Goal: Transaction & Acquisition: Purchase product/service

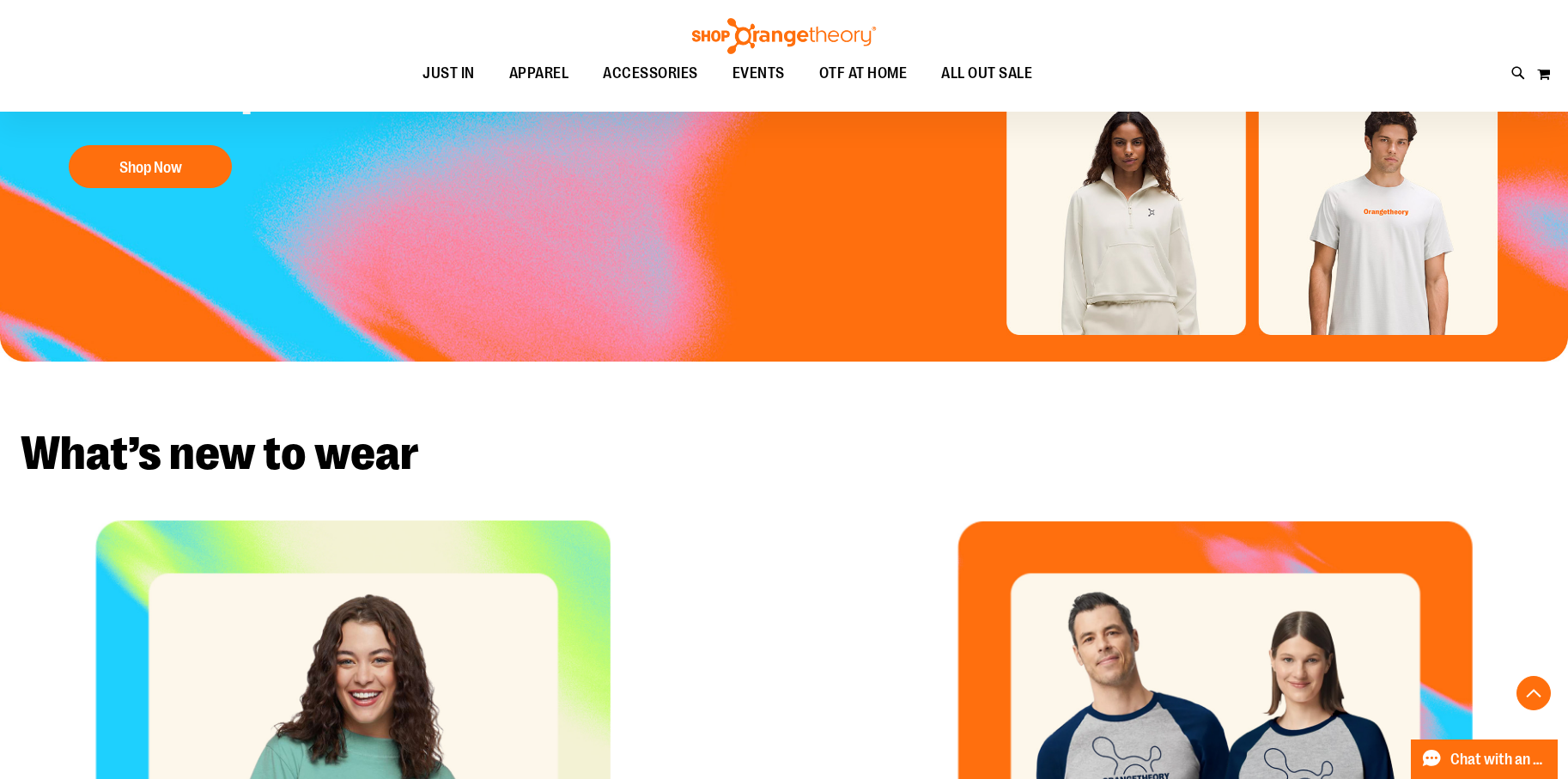
scroll to position [342, 0]
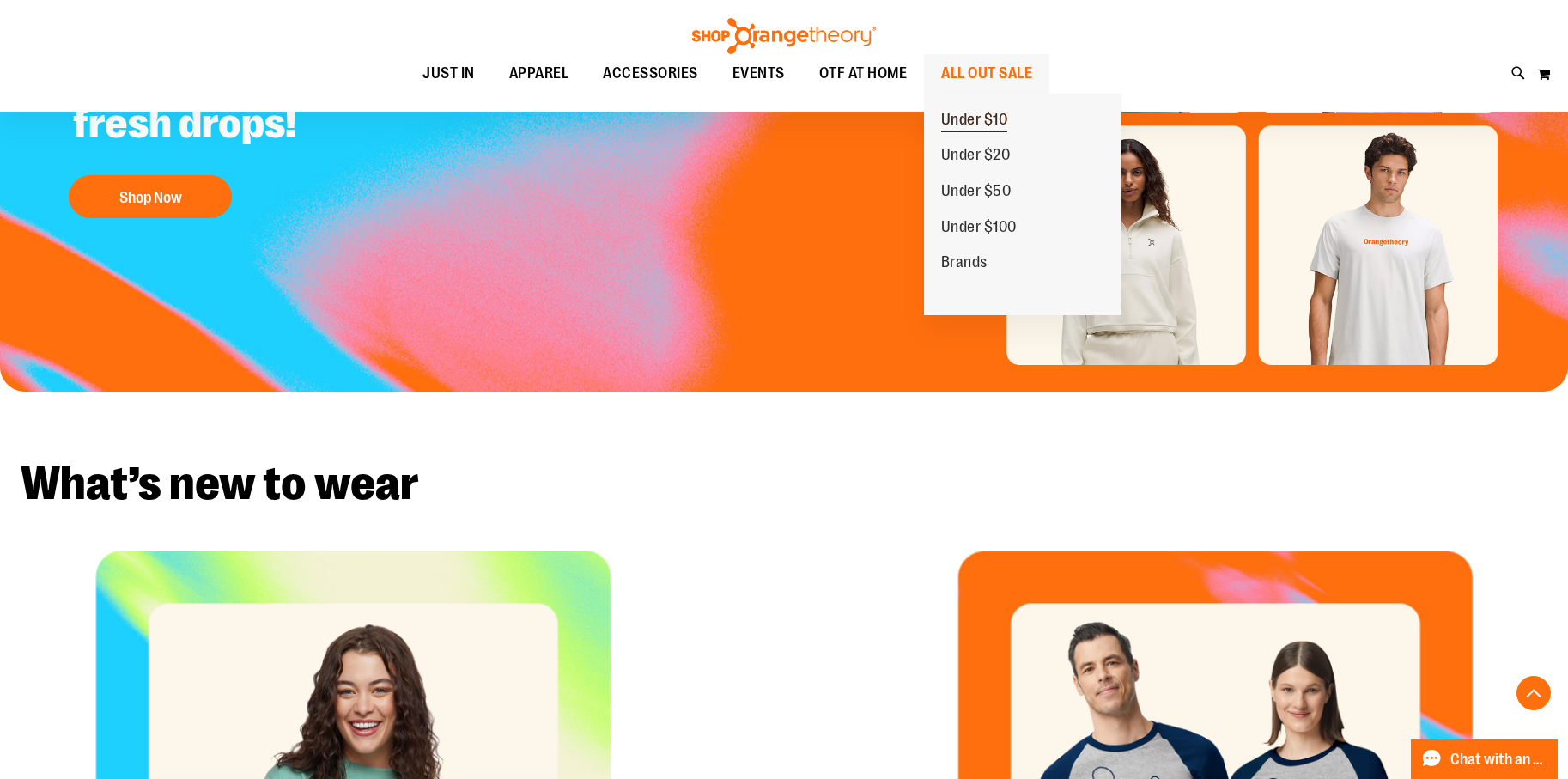
click at [1001, 118] on span "Under $10" at bounding box center [974, 121] width 67 height 22
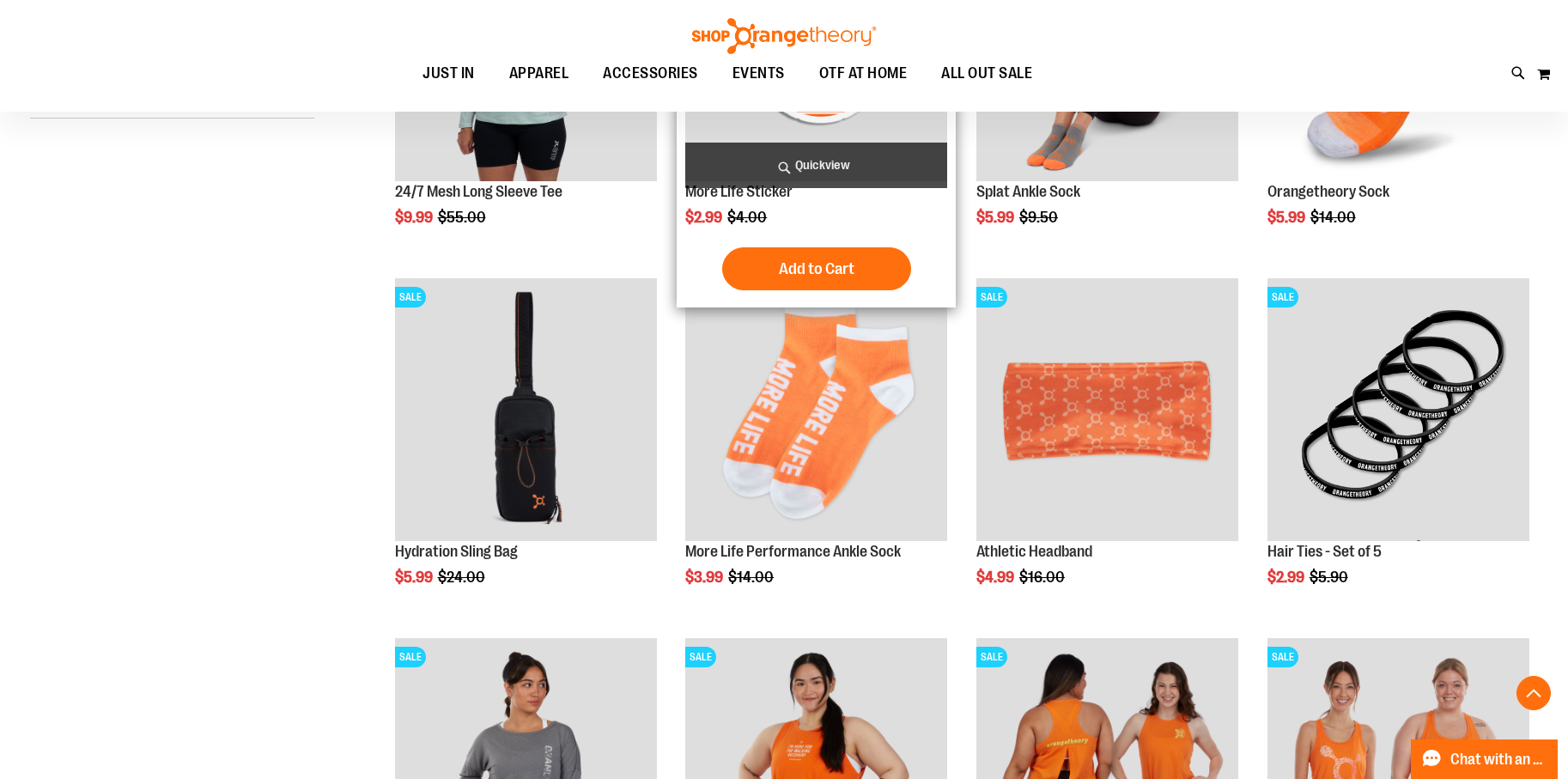
scroll to position [429, 0]
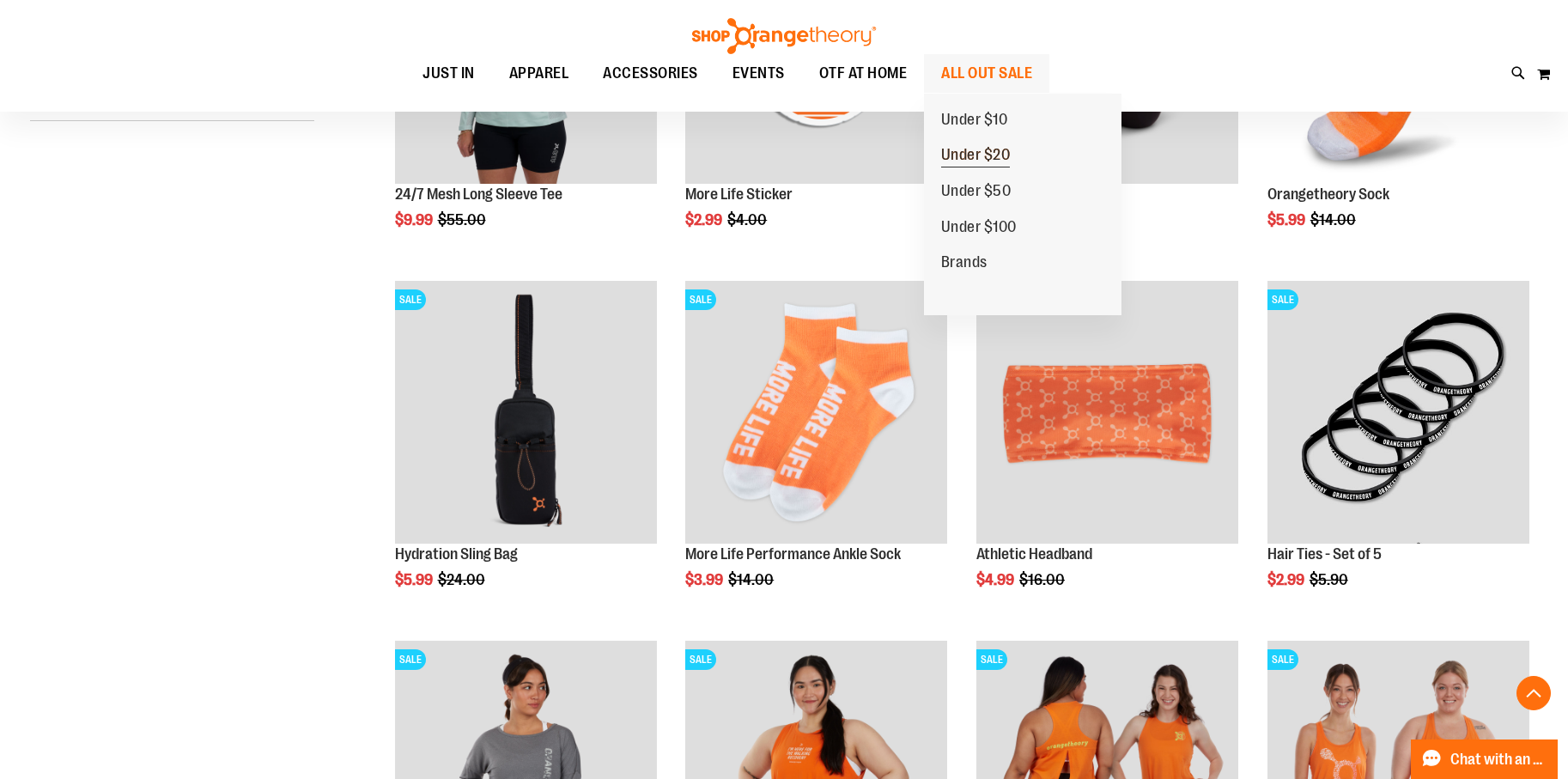
click at [970, 160] on span "Under $20" at bounding box center [976, 156] width 70 height 22
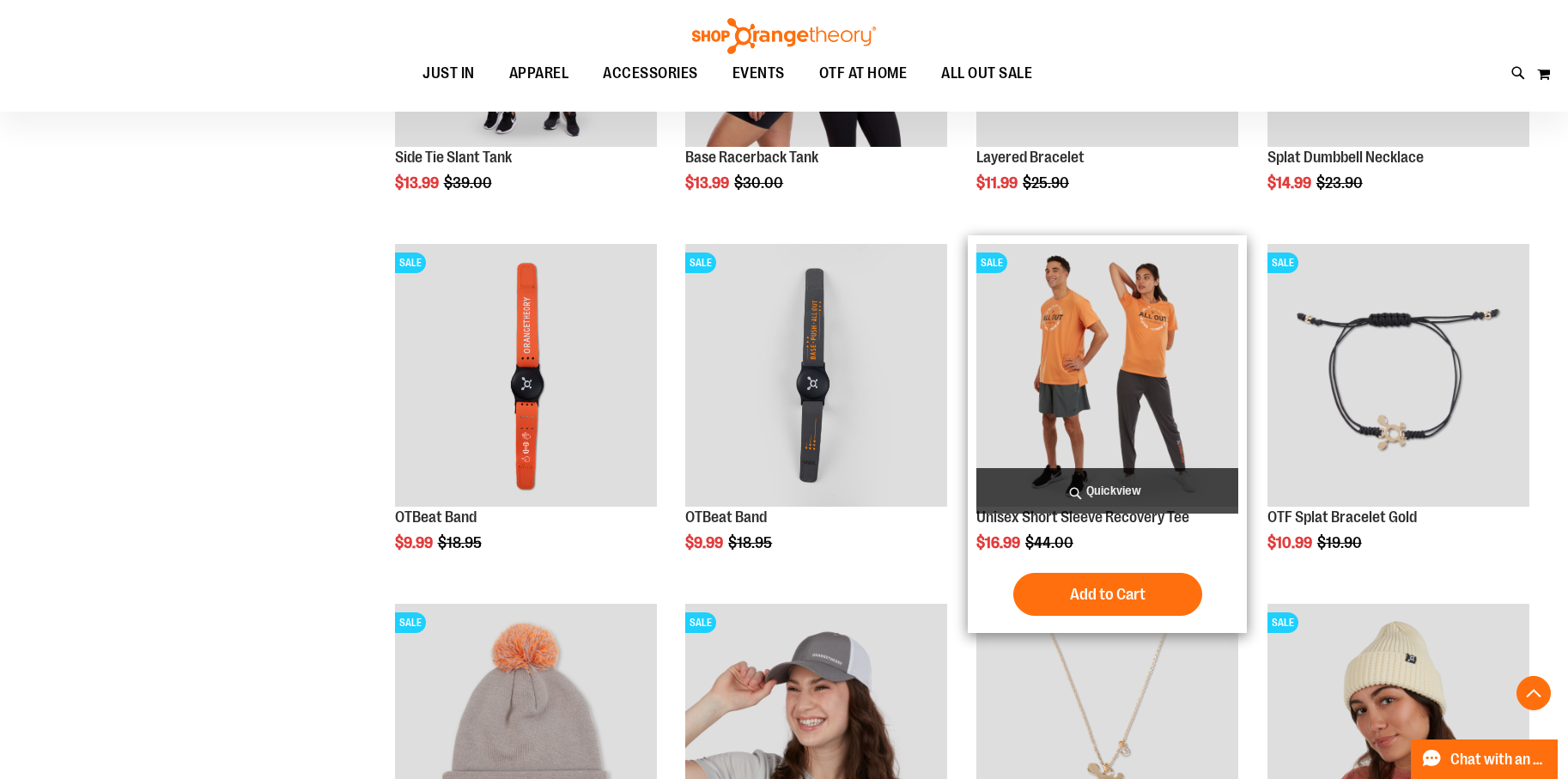
scroll to position [1803, 0]
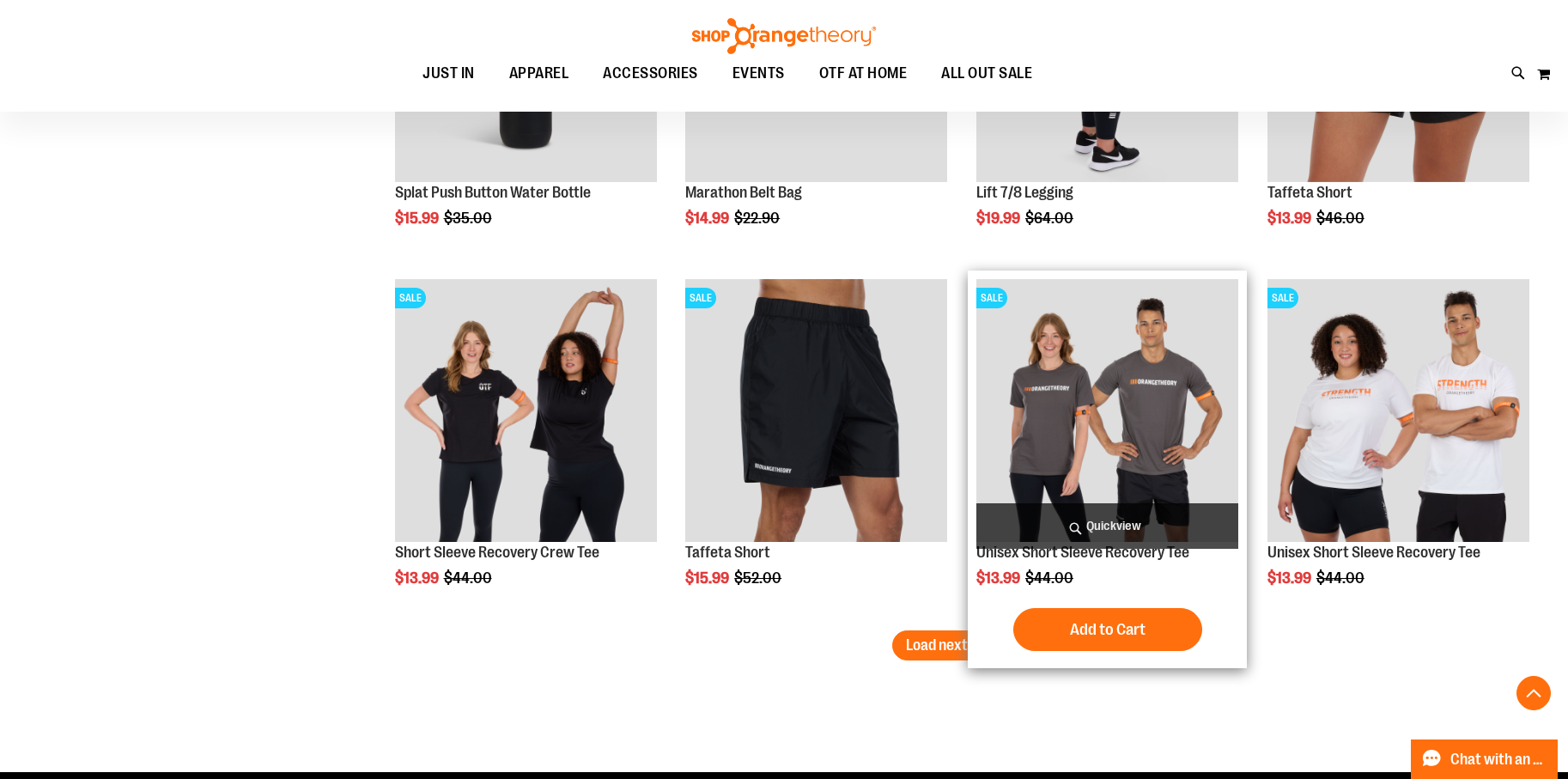
scroll to position [2919, 0]
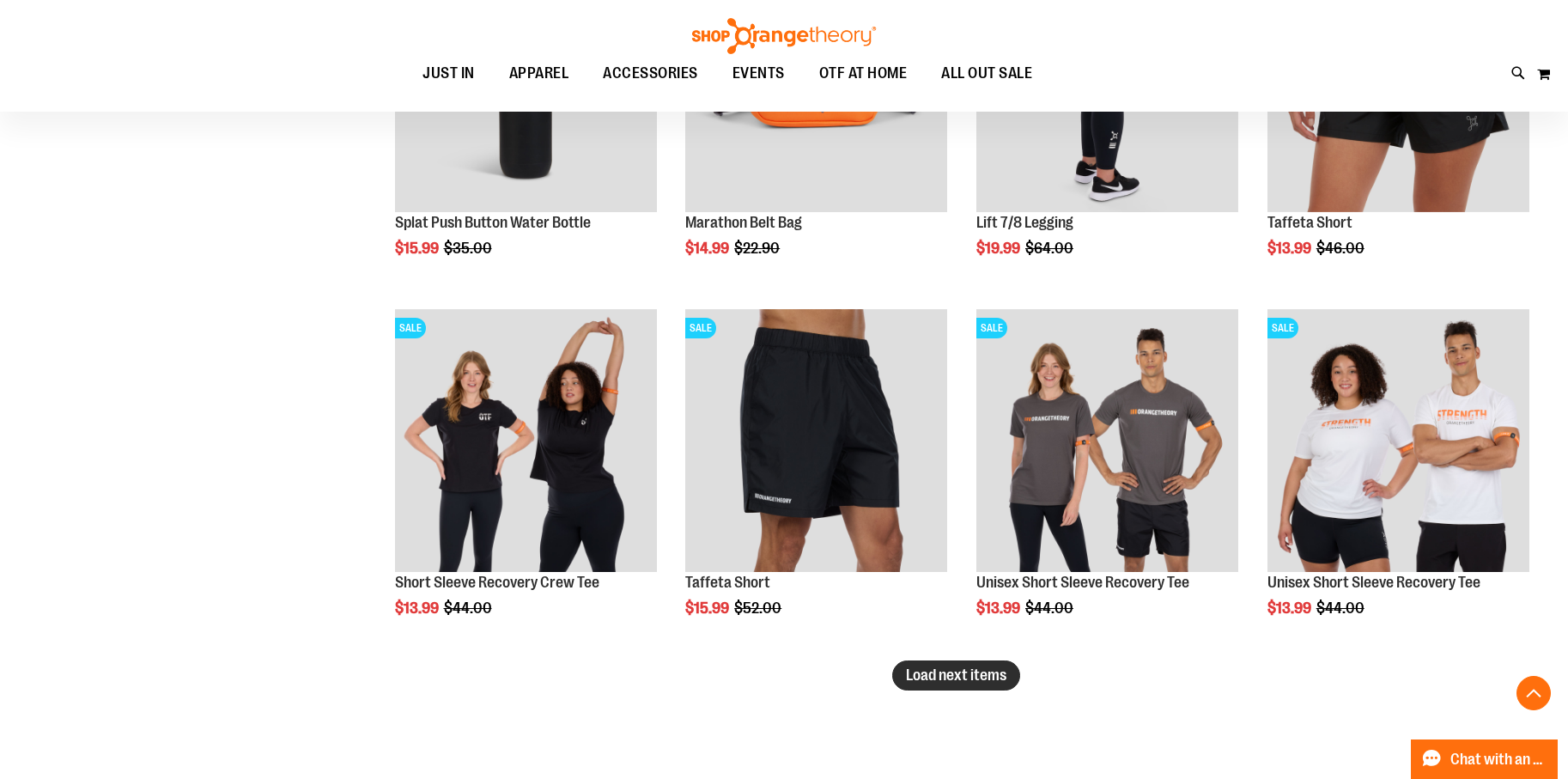
click at [936, 676] on span "Load next items" at bounding box center [956, 675] width 101 height 17
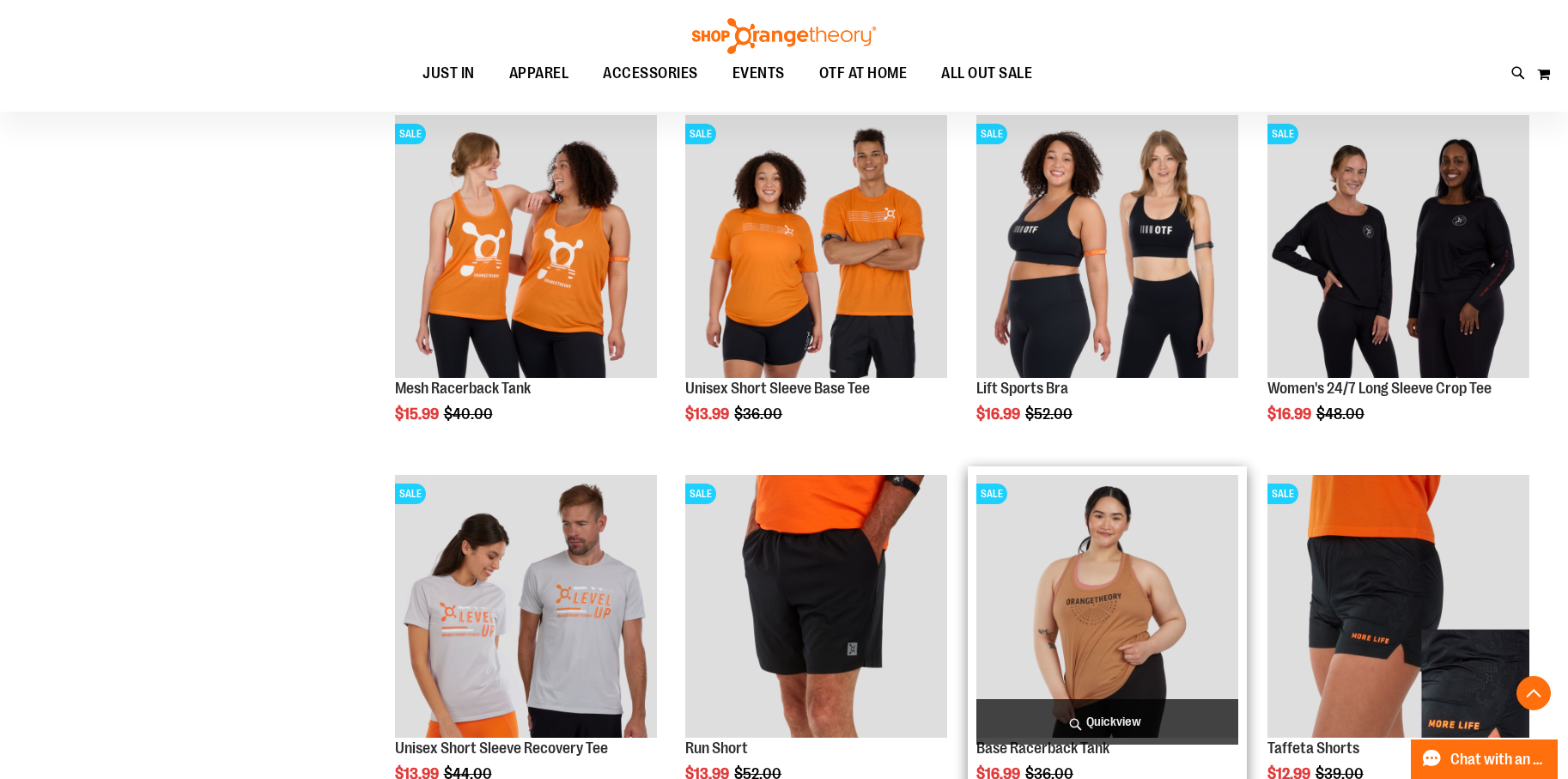
scroll to position [3692, 0]
